Goal: Go to known website: Access a specific website the user already knows

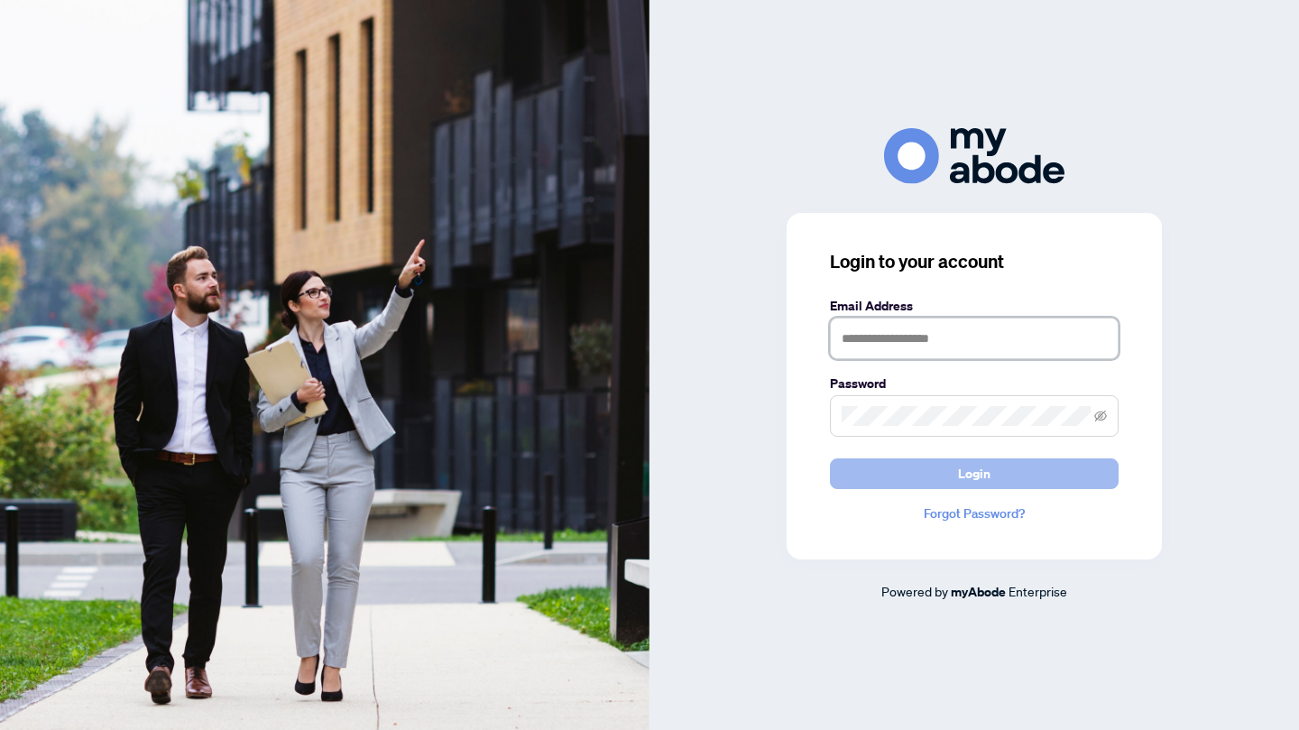
type input "**********"
click at [967, 473] on span "Login" at bounding box center [974, 473] width 32 height 29
